Goal: Task Accomplishment & Management: Use online tool/utility

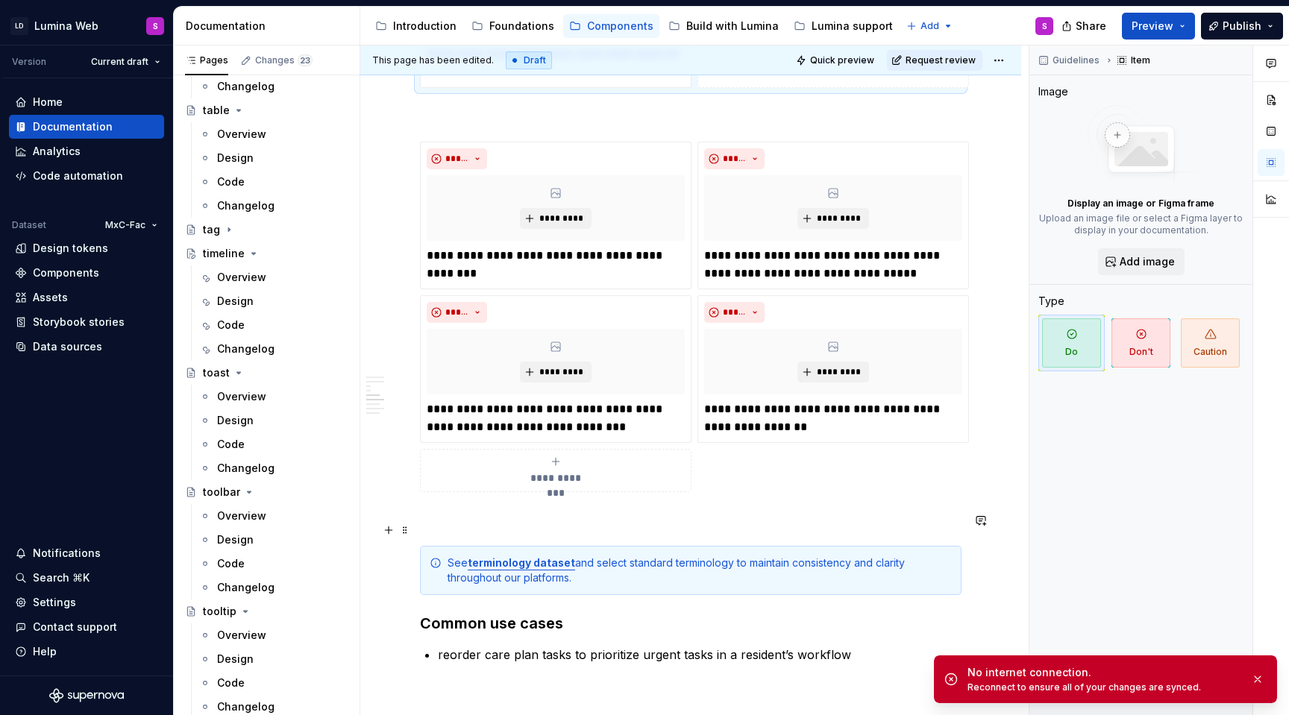
scroll to position [1319, 0]
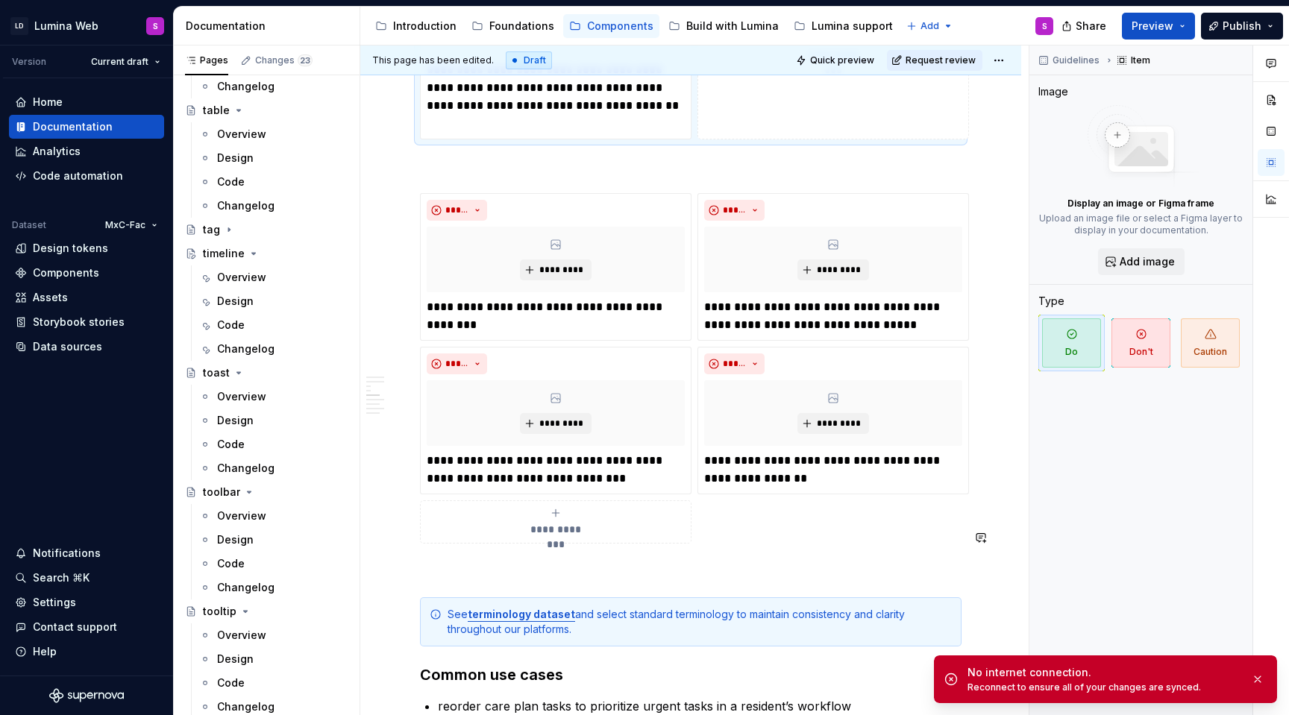
type textarea "*"
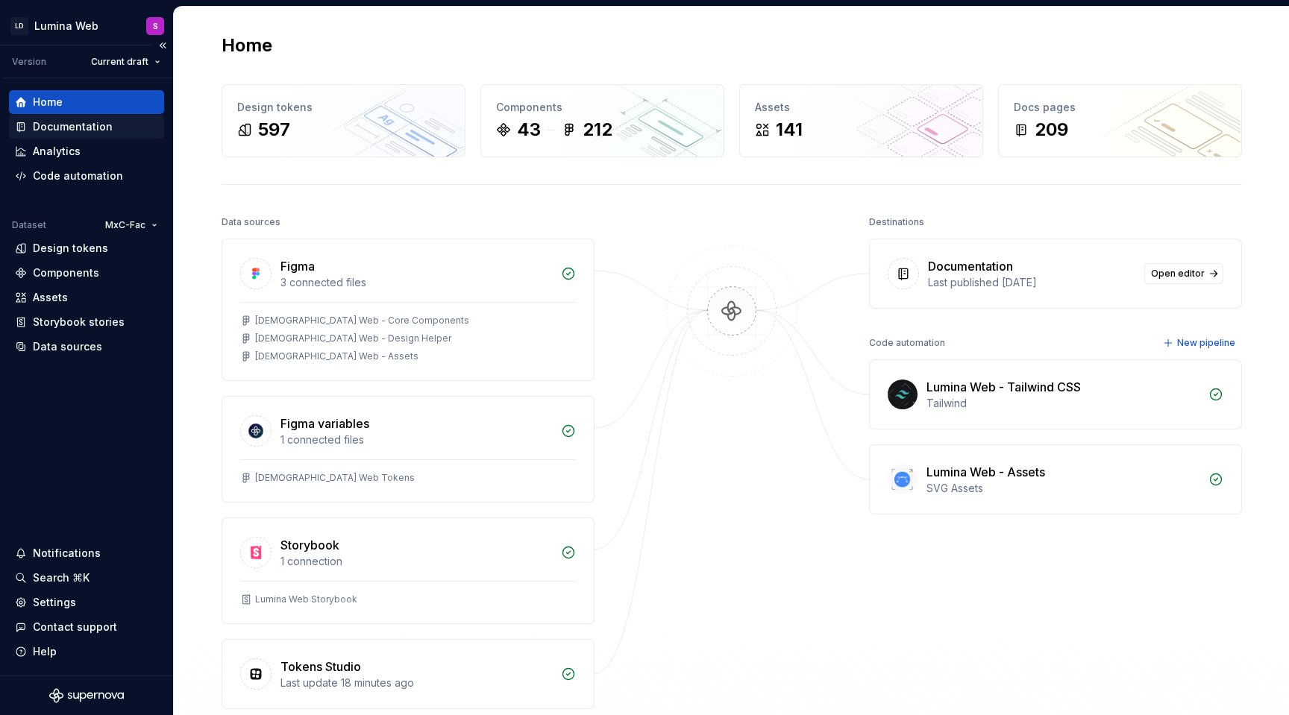
click at [86, 124] on div "Documentation" at bounding box center [73, 126] width 80 height 15
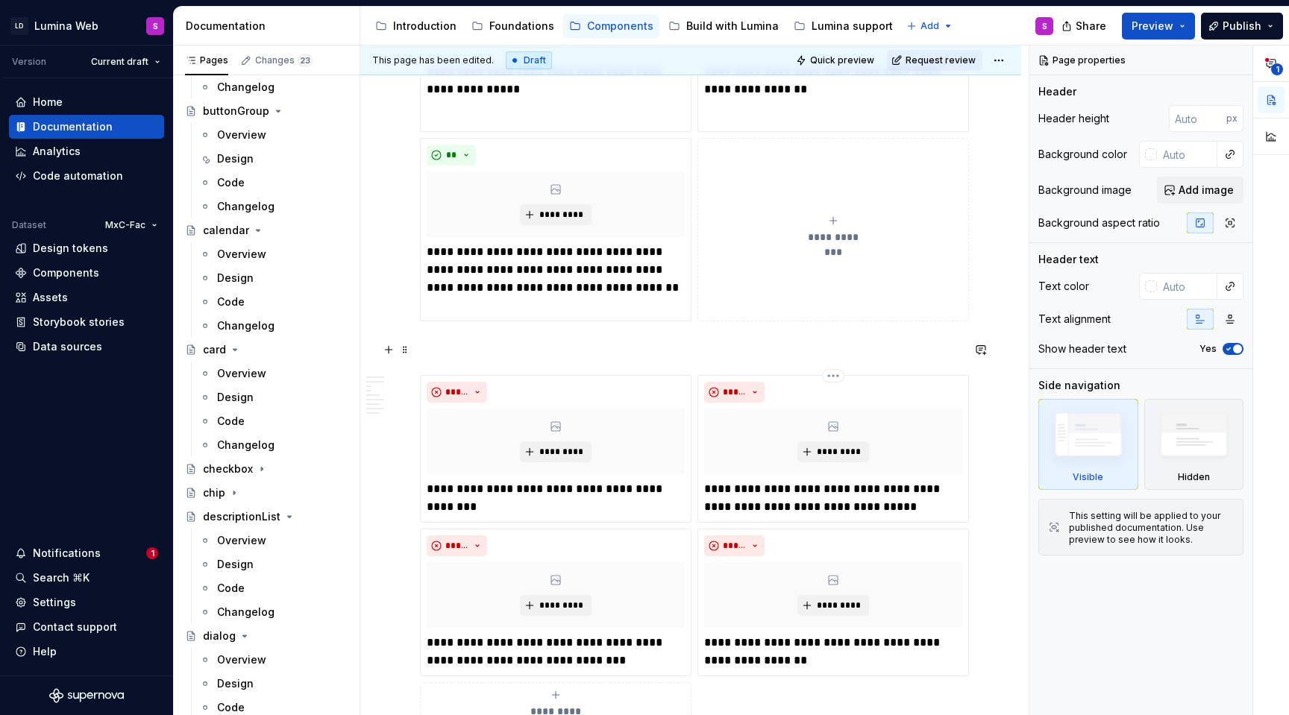
scroll to position [1125, 0]
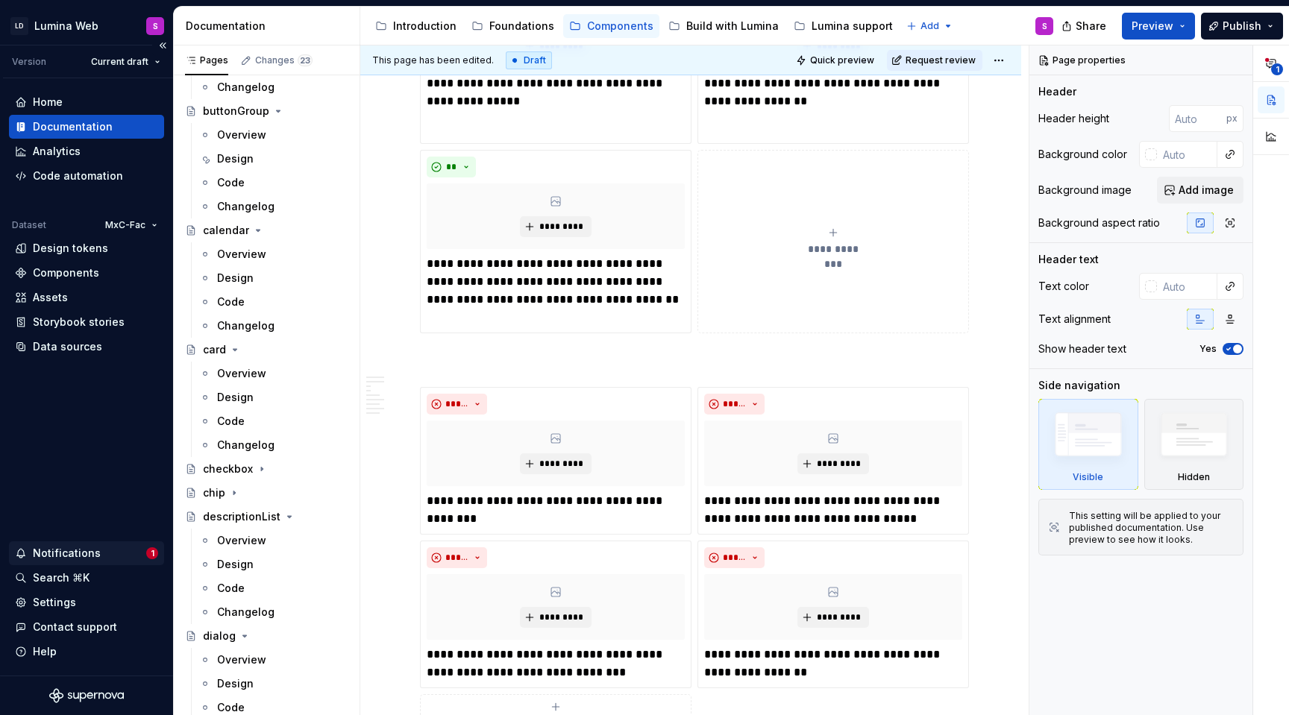
click at [106, 549] on div "Notifications" at bounding box center [80, 553] width 131 height 15
click at [87, 455] on html "LD Lumina Web S Version Current draft Home Documentation Analytics Code automat…" at bounding box center [644, 357] width 1289 height 715
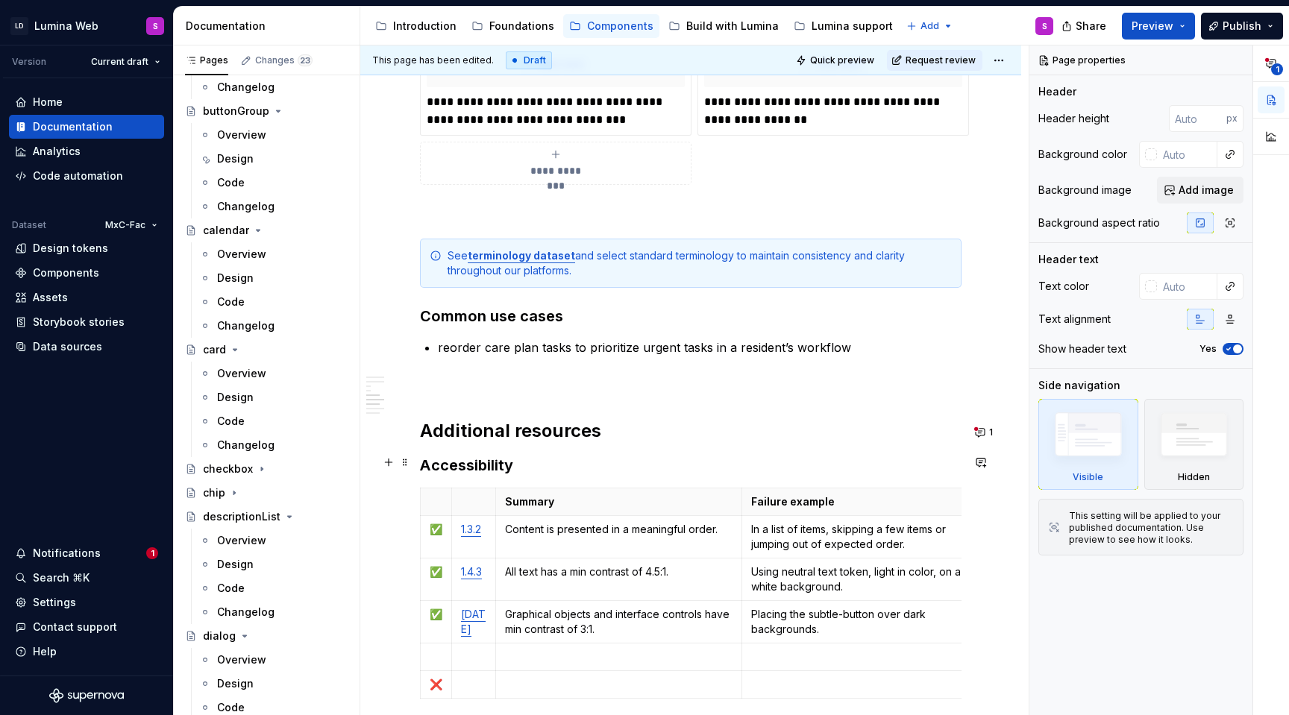
scroll to position [1687, 0]
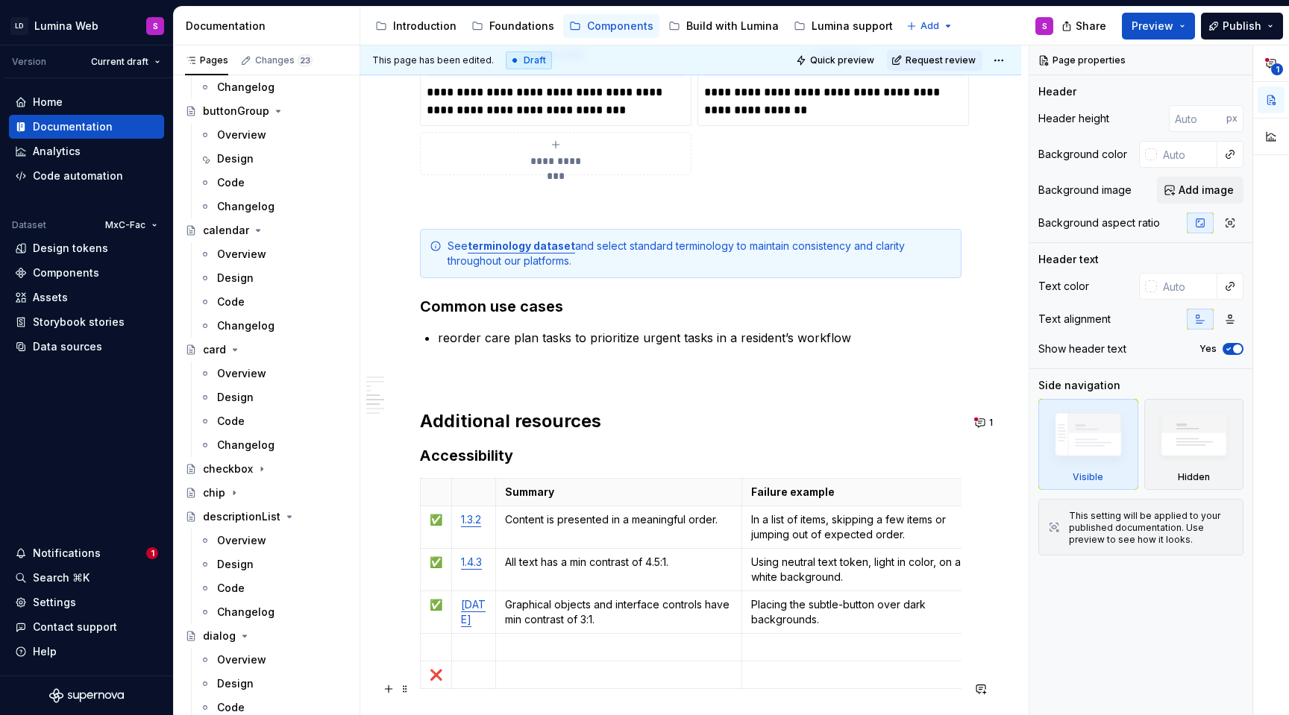
type textarea "*"
